Goal: Task Accomplishment & Management: Use online tool/utility

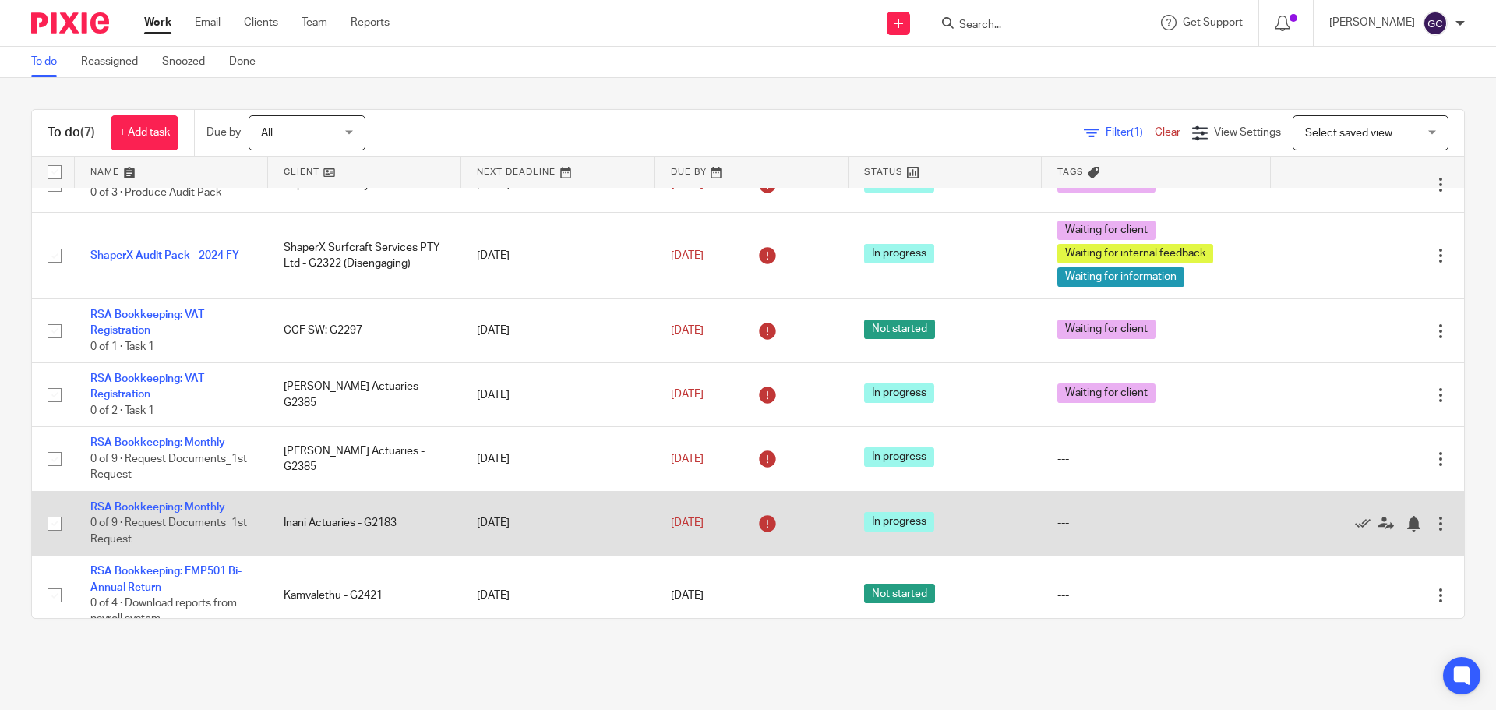
scroll to position [48, 0]
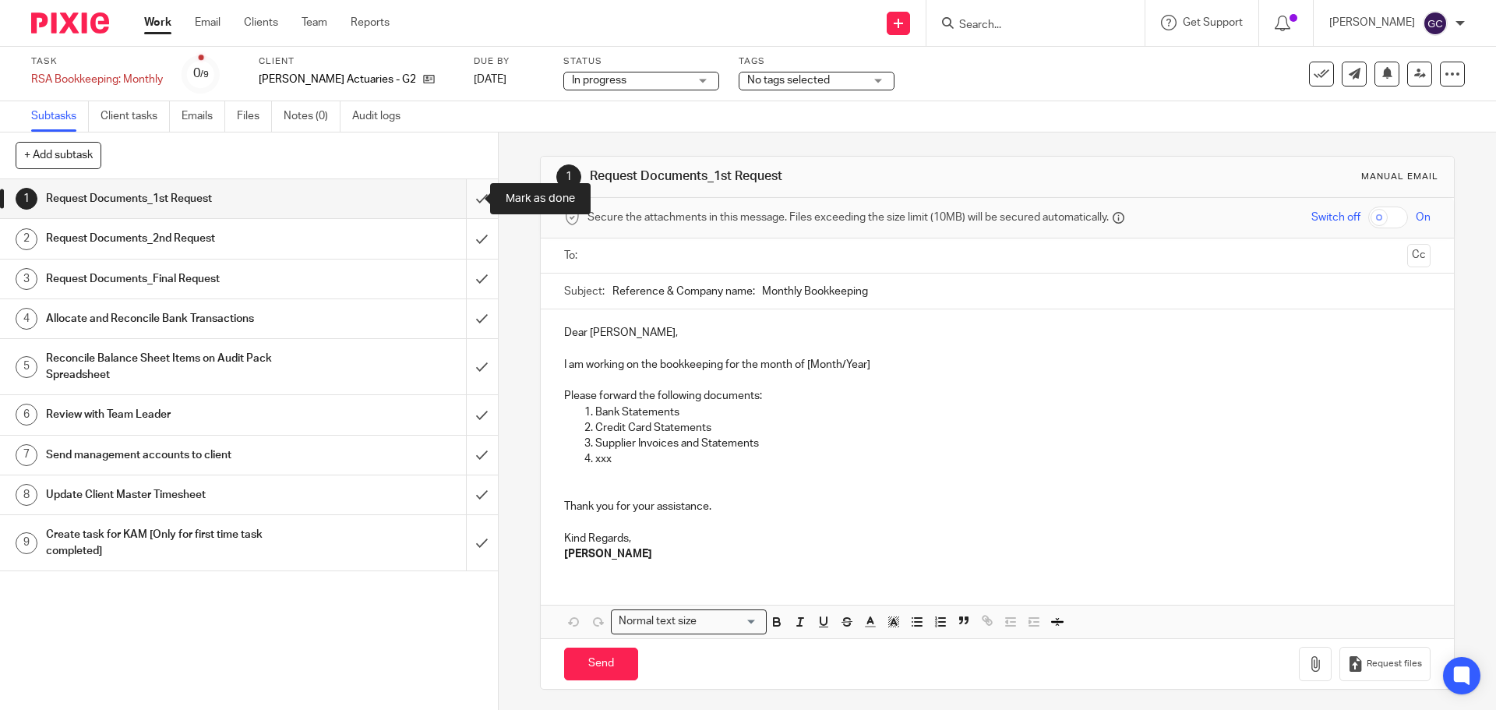
click at [472, 199] on input "submit" at bounding box center [249, 198] width 498 height 39
drag, startPoint x: 466, startPoint y: 237, endPoint x: 465, endPoint y: 256, distance: 18.7
click at [465, 238] on input "submit" at bounding box center [249, 238] width 498 height 39
click at [463, 276] on input "submit" at bounding box center [249, 278] width 498 height 39
click at [460, 318] on input "submit" at bounding box center [249, 318] width 498 height 39
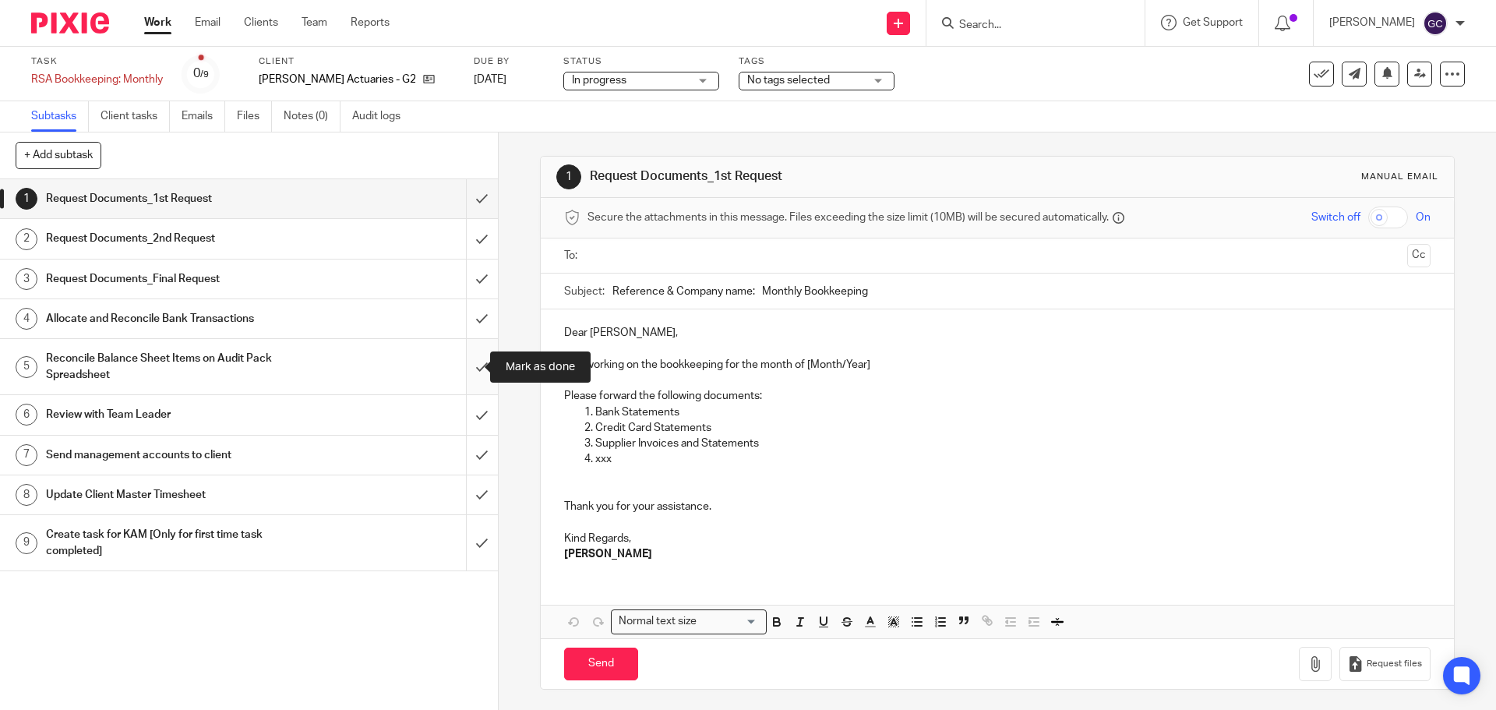
click at [468, 372] on input "submit" at bounding box center [249, 366] width 498 height 55
click at [464, 409] on input "submit" at bounding box center [249, 414] width 498 height 39
click at [467, 450] on input "submit" at bounding box center [249, 454] width 498 height 39
click at [467, 492] on input "submit" at bounding box center [249, 494] width 498 height 39
click at [467, 542] on input "submit" at bounding box center [249, 542] width 498 height 55
